Goal: Information Seeking & Learning: Find specific fact

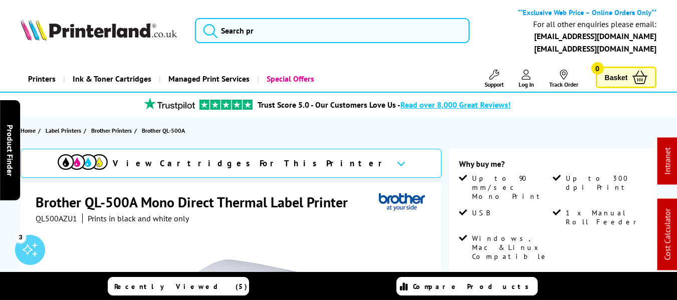
click at [53, 221] on span "QL500AZU1" at bounding box center [57, 218] width 42 height 10
copy span "QL500AZU1"
